Goal: Task Accomplishment & Management: Manage account settings

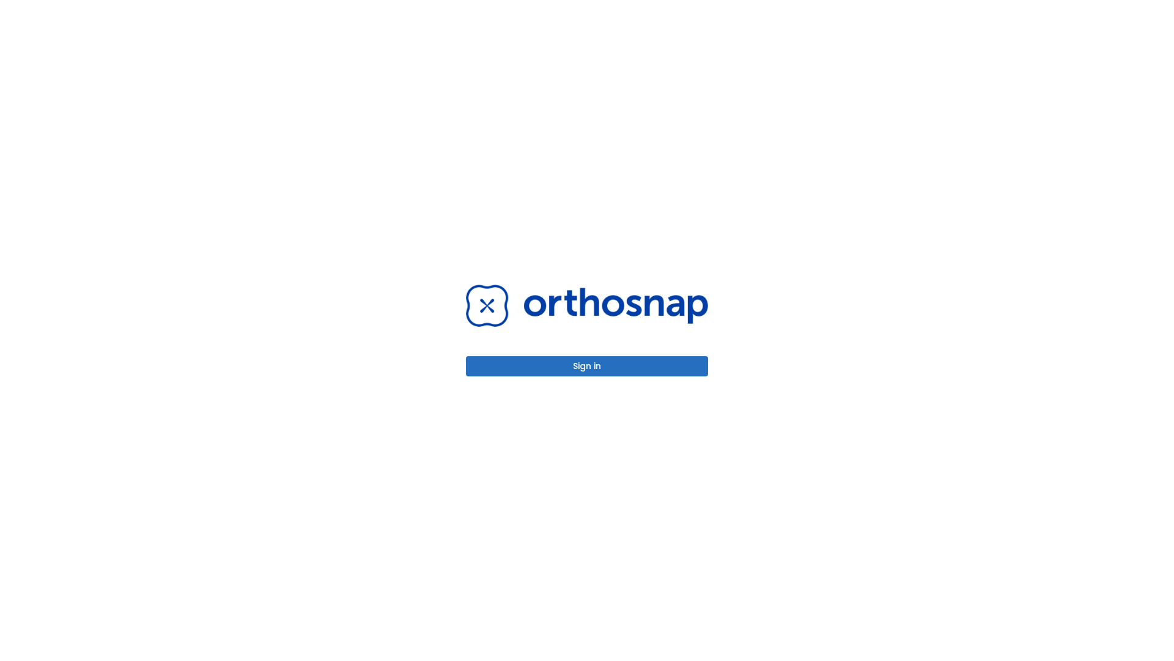
click at [587, 366] on button "Sign in" at bounding box center [587, 366] width 242 height 20
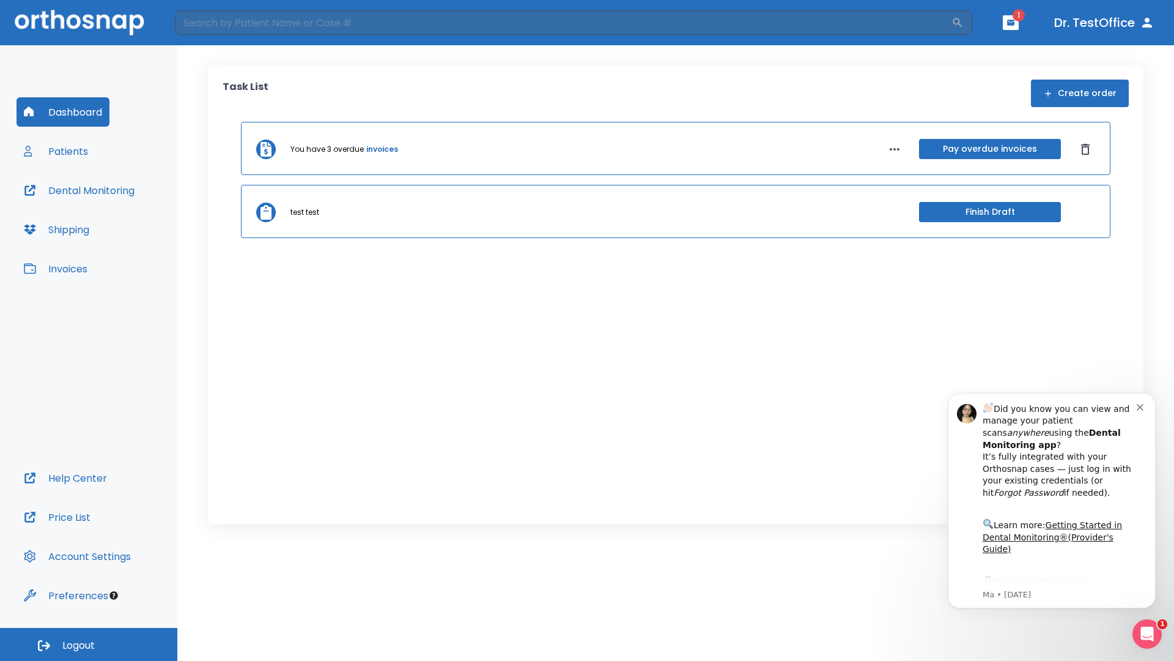
click at [89, 644] on span "Logout" at bounding box center [78, 645] width 32 height 13
